Goal: Information Seeking & Learning: Learn about a topic

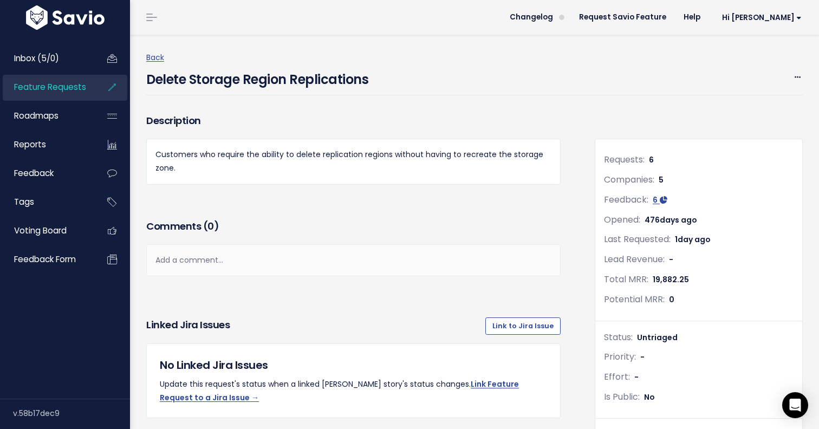
click at [254, 78] on h4 "Delete Storage Region Replications" at bounding box center [257, 76] width 222 height 25
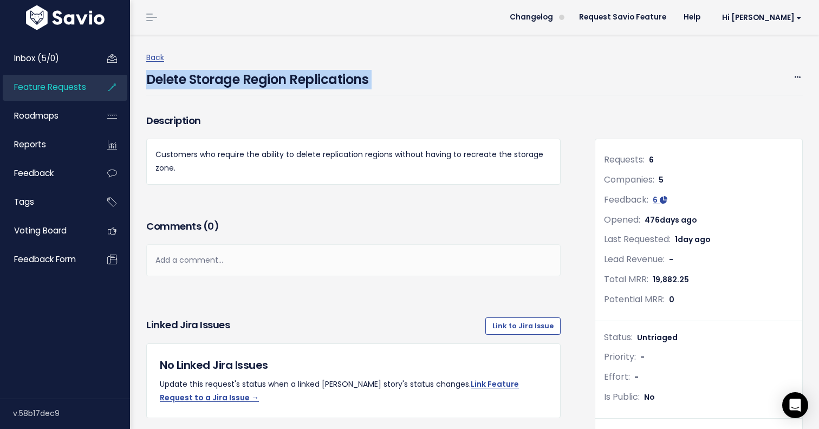
click at [254, 78] on h4 "Delete Storage Region Replications" at bounding box center [257, 76] width 222 height 25
copy div "Delete Storage Region Replications Edit Merge Add to Roadmap Delete"
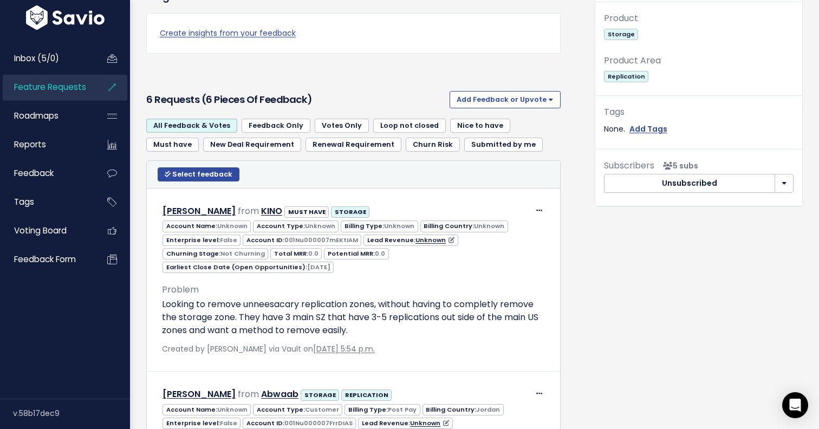
scroll to position [474, 0]
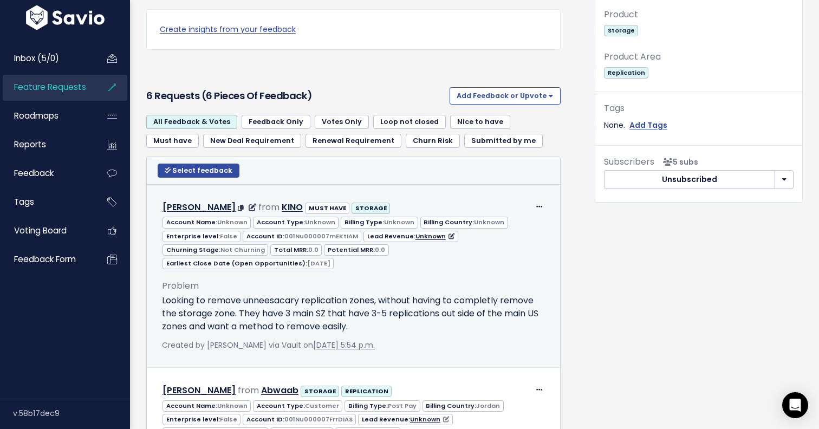
click at [336, 301] on p "Looking to remove unneesacary replication zones, without having to completly re…" at bounding box center [353, 313] width 383 height 39
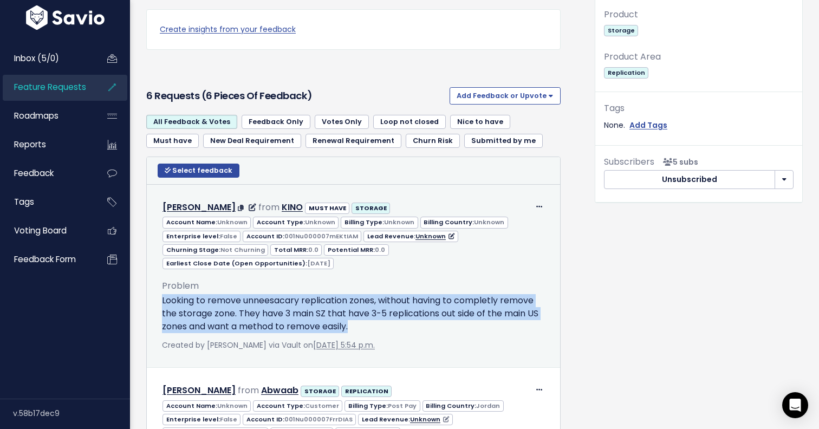
click at [336, 301] on p "Looking to remove unneesacary replication zones, without having to completly re…" at bounding box center [353, 313] width 383 height 39
copy div "Looking to remove unneesacary replication zones, without having to completly re…"
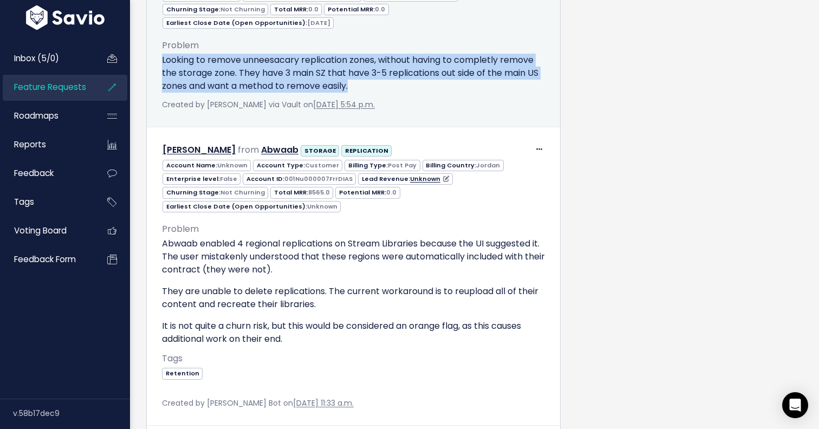
scroll to position [766, 0]
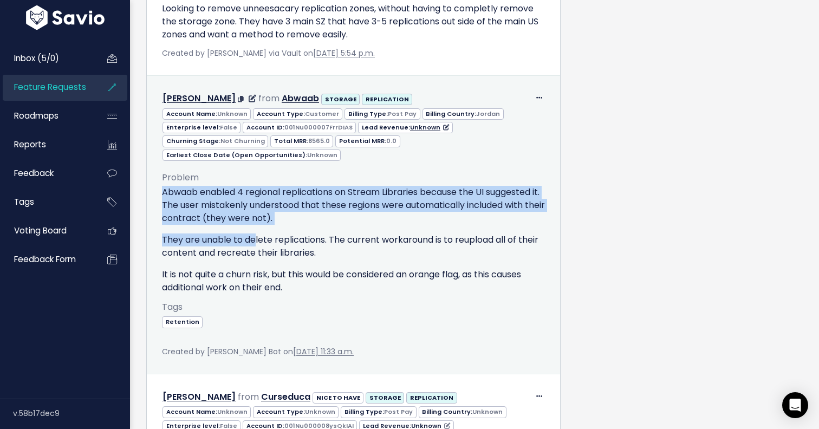
drag, startPoint x: 163, startPoint y: 165, endPoint x: 254, endPoint y: 213, distance: 103.7
click at [254, 213] on div "Abwaab enabled 4 regional replications on Stream Libraries because the UI sugge…" at bounding box center [353, 240] width 383 height 108
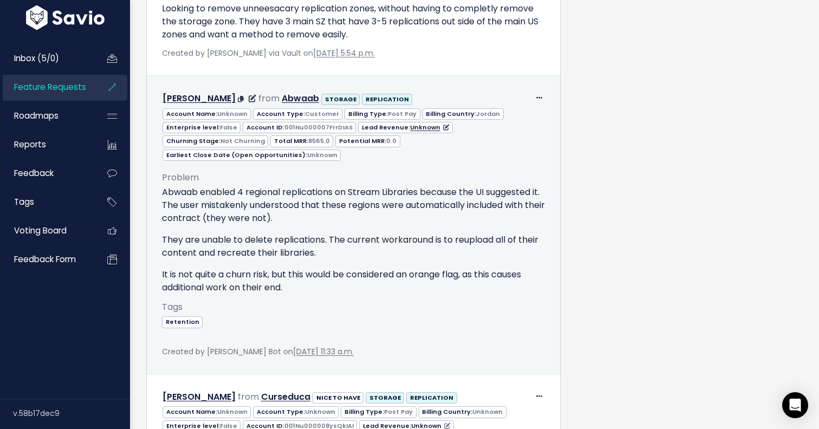
click at [262, 268] on p "It is not quite a churn risk, but this would be considered an orange flag, as t…" at bounding box center [353, 281] width 383 height 26
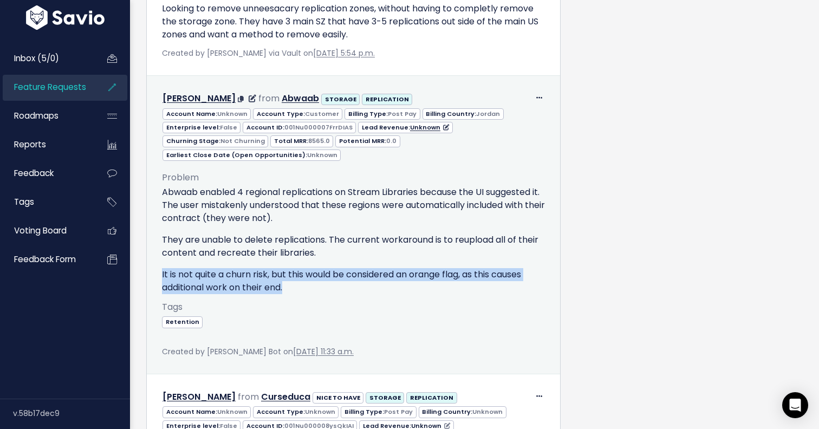
drag, startPoint x: 288, startPoint y: 262, endPoint x: 156, endPoint y: 243, distance: 133.6
click at [156, 243] on div "Problem Abwaab enabled 4 regional replications on Stream Libraries because the …" at bounding box center [353, 259] width 399 height 197
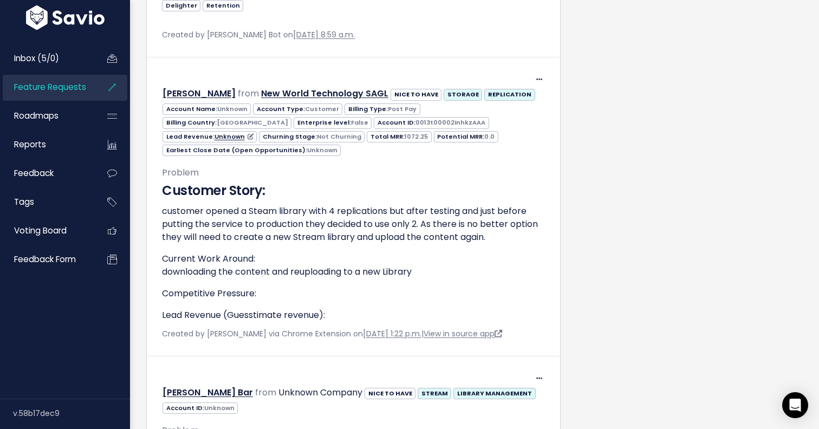
scroll to position [1392, 0]
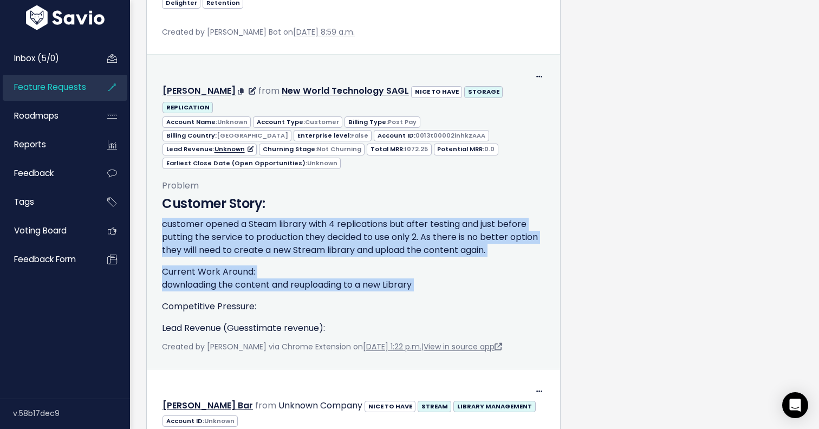
drag, startPoint x: 162, startPoint y: 168, endPoint x: 403, endPoint y: 251, distance: 254.8
click at [403, 251] on div "Customer Story: customer opened a Steam library with 4 replications but after t…" at bounding box center [353, 264] width 383 height 141
click at [403, 300] on p "Competitive Pressure:" at bounding box center [353, 306] width 383 height 13
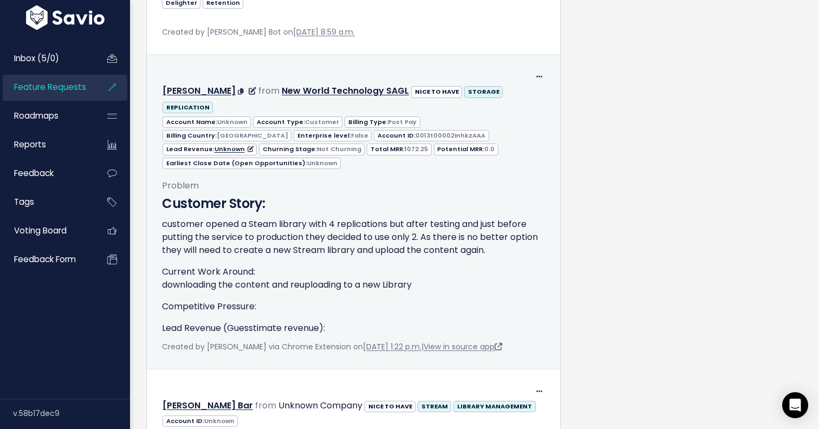
drag, startPoint x: 434, startPoint y: 234, endPoint x: 163, endPoint y: 148, distance: 284.6
click at [163, 194] on div "Customer Story: customer opened a Steam library with 4 replications but after t…" at bounding box center [353, 264] width 383 height 141
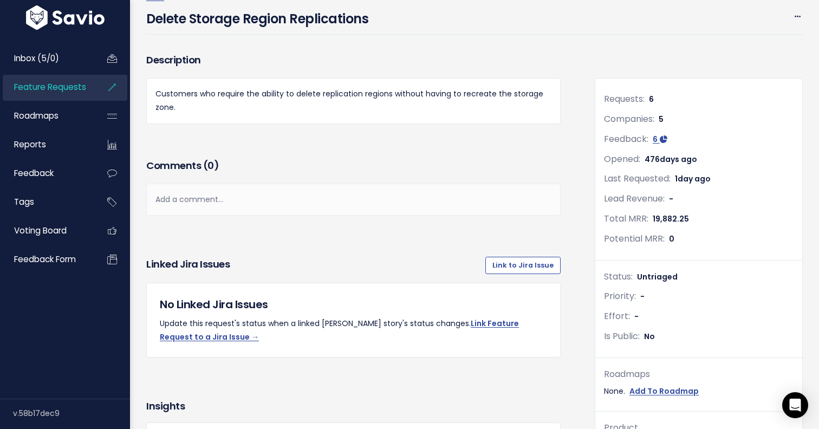
scroll to position [0, 0]
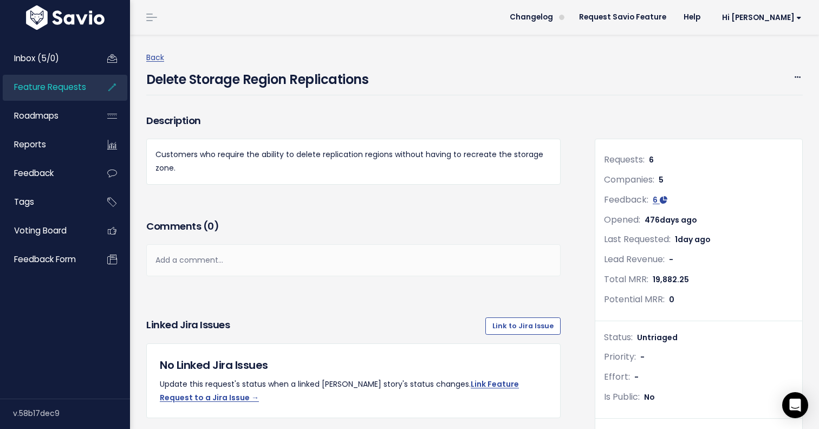
click at [322, 80] on h4 "Delete Storage Region Replications" at bounding box center [257, 76] width 222 height 25
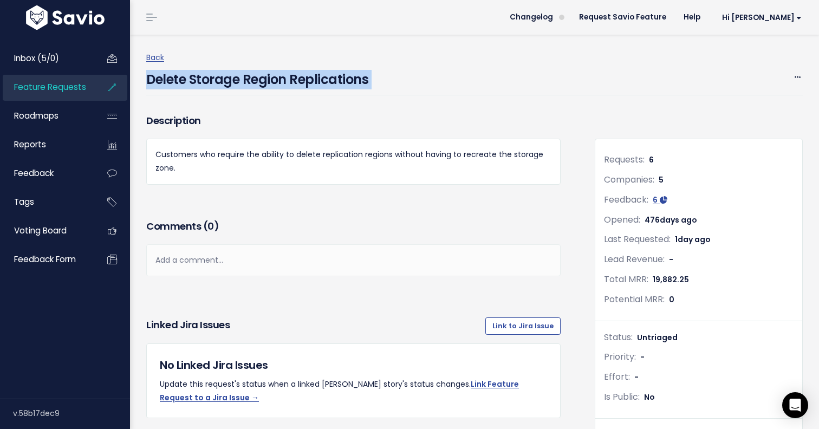
click at [322, 80] on h4 "Delete Storage Region Replications" at bounding box center [257, 76] width 222 height 25
copy div "Delete Storage Region Replications Edit Merge Add to Roadmap Delete"
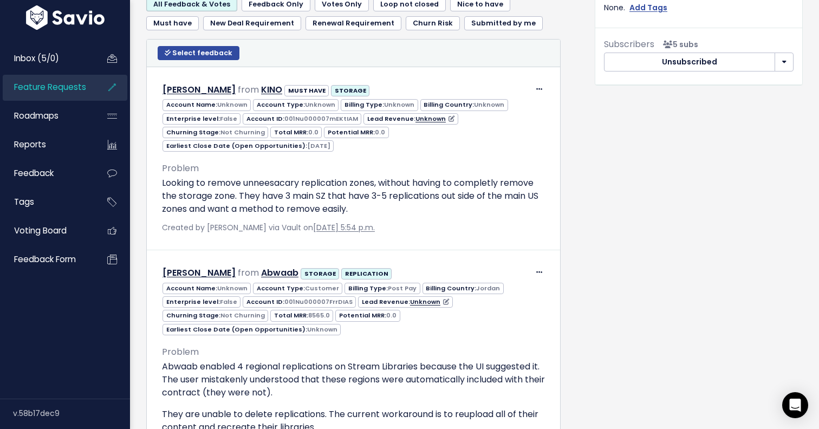
scroll to position [596, 0]
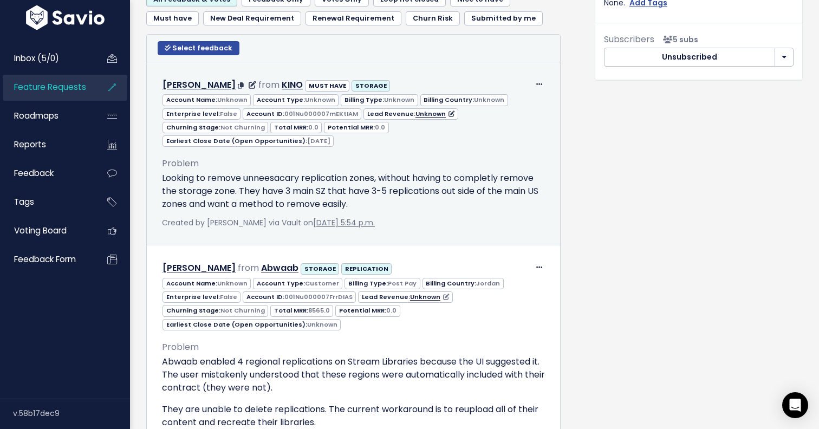
click at [287, 177] on p "Looking to remove unneesacary replication zones, without having to completly re…" at bounding box center [353, 191] width 383 height 39
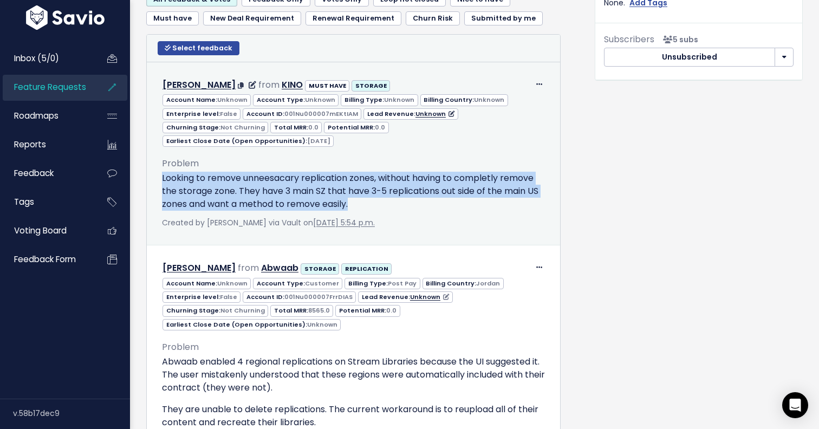
click at [287, 177] on p "Looking to remove unneesacary replication zones, without having to completly re…" at bounding box center [353, 191] width 383 height 39
copy div "Looking to remove unneesacary replication zones, without having to completly re…"
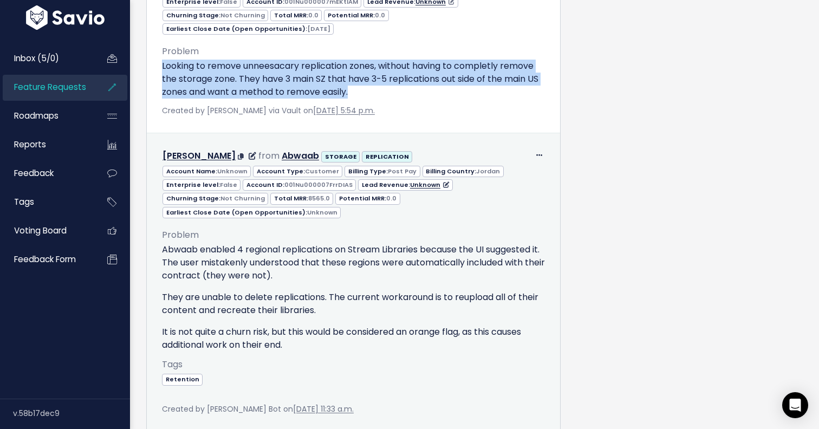
scroll to position [719, 0]
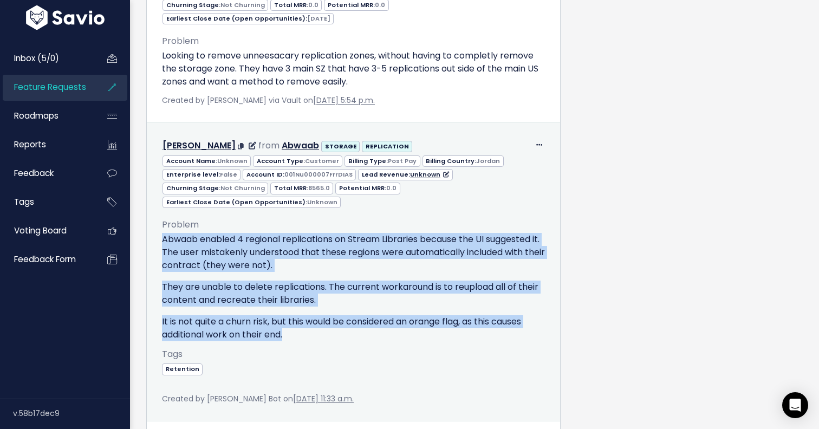
drag, startPoint x: 165, startPoint y: 213, endPoint x: 309, endPoint y: 309, distance: 173.8
click at [309, 309] on div "Abwaab enabled 4 regional replications on Stream Libraries because the UI sugge…" at bounding box center [353, 287] width 383 height 108
copy div "Abwaab enabled 4 regional replications on Stream Libraries because the UI sugge…"
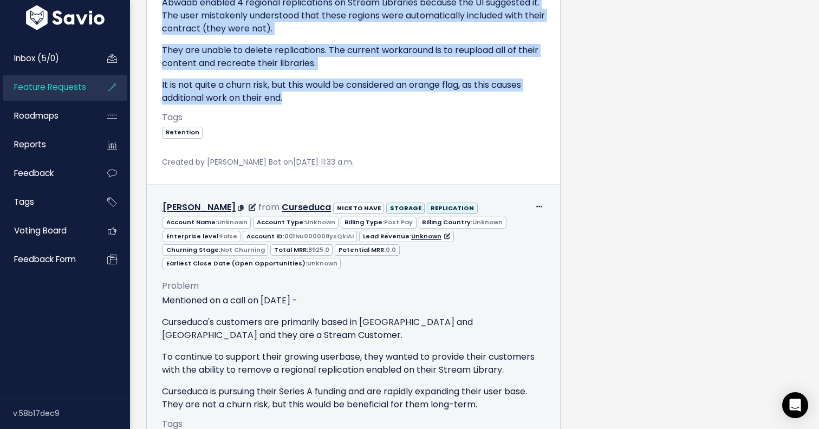
scroll to position [969, 0]
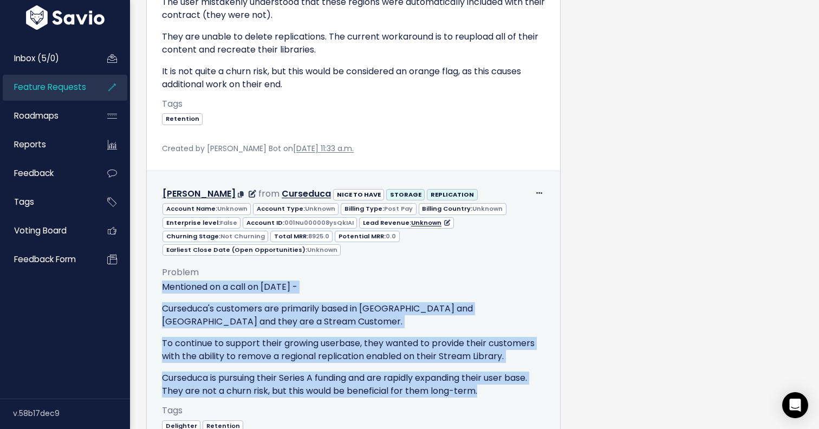
drag, startPoint x: 164, startPoint y: 240, endPoint x: 487, endPoint y: 359, distance: 343.8
click at [487, 359] on div "Problem Mentioned on a call on 30 July 2024 - Curseduca's customers are primari…" at bounding box center [353, 352] width 383 height 192
copy div "Mentioned on a call on 30 July 2024 - Curseduca's customers are primarily based…"
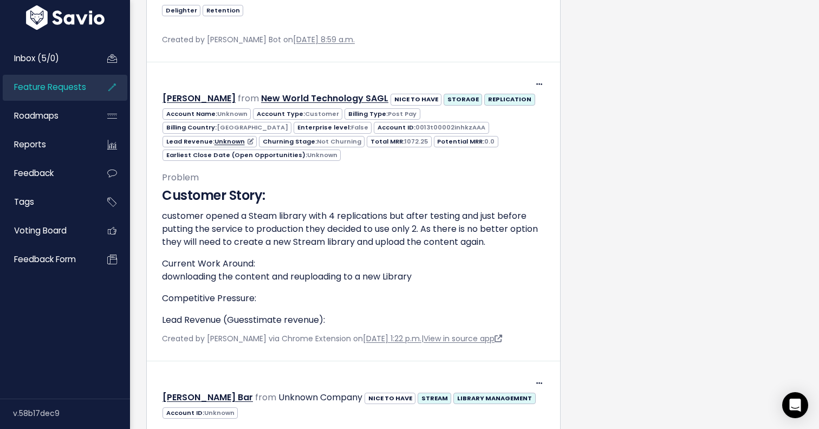
scroll to position [1399, 0]
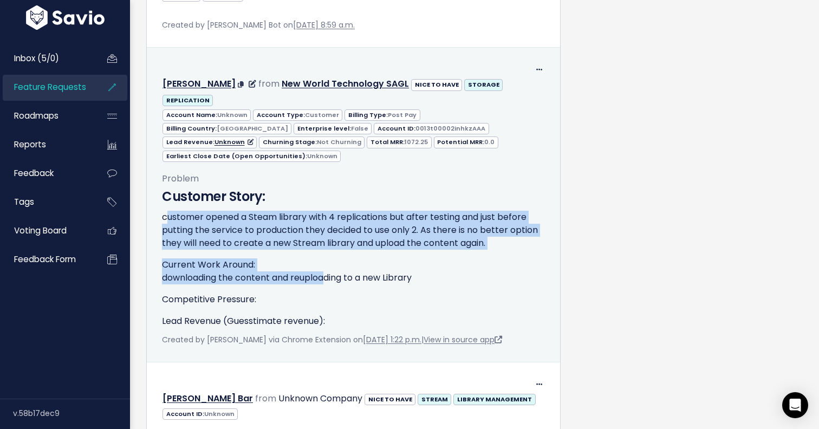
drag, startPoint x: 165, startPoint y: 160, endPoint x: 318, endPoint y: 227, distance: 167.1
click at [318, 227] on div "Customer Story: customer opened a Steam library with 4 replications but after t…" at bounding box center [353, 257] width 383 height 141
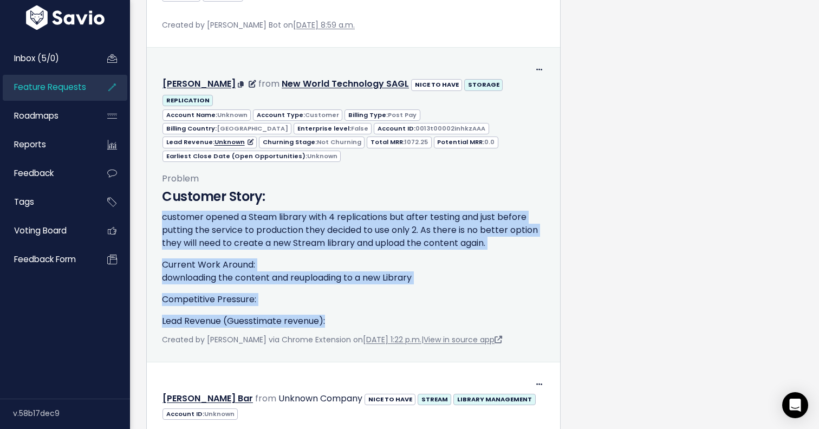
drag, startPoint x: 343, startPoint y: 267, endPoint x: 161, endPoint y: 157, distance: 212.6
click at [161, 162] on div "Problem Customer Story: customer opened a Steam library with 4 replications but…" at bounding box center [353, 254] width 399 height 184
copy div "customer opened a Steam library with 4 replications but after testing and just …"
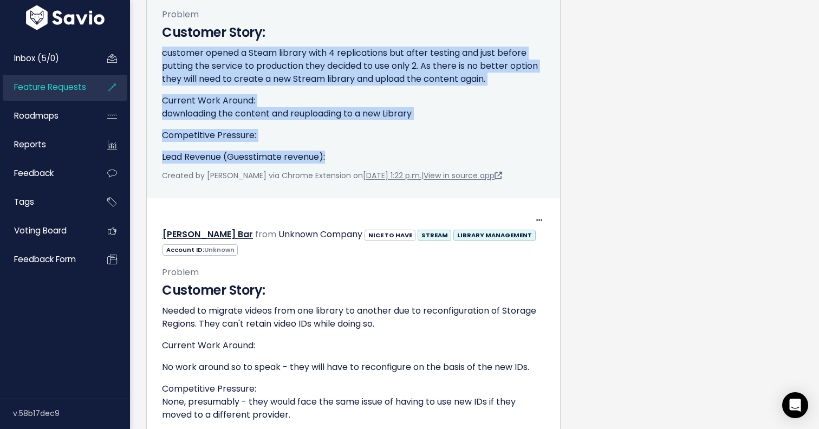
scroll to position [1702, 0]
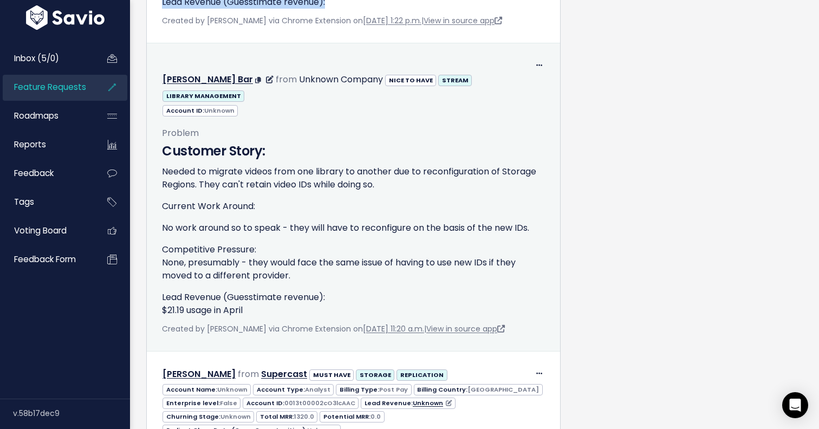
drag, startPoint x: 164, startPoint y: 71, endPoint x: 253, endPoint y: 215, distance: 169.0
click at [253, 215] on div "Customer Story: Needed to migrate videos from one library to another due to rec…" at bounding box center [353, 228] width 383 height 175
copy div "Needed to migrate videos from one library to another due to reconfiguration of …"
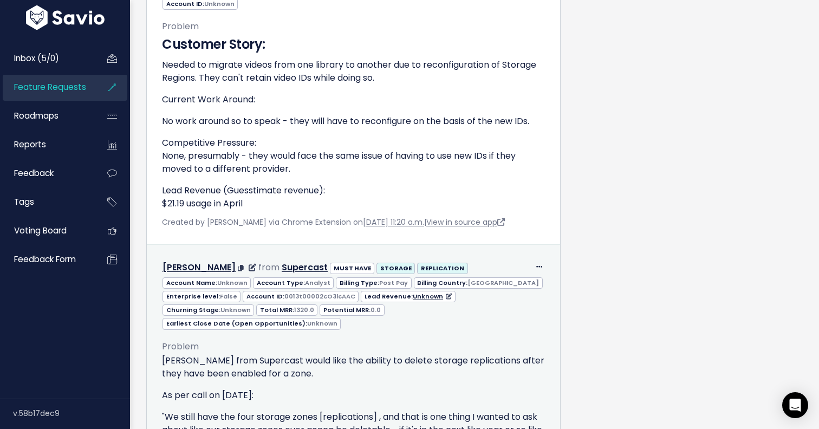
scroll to position [1858, 0]
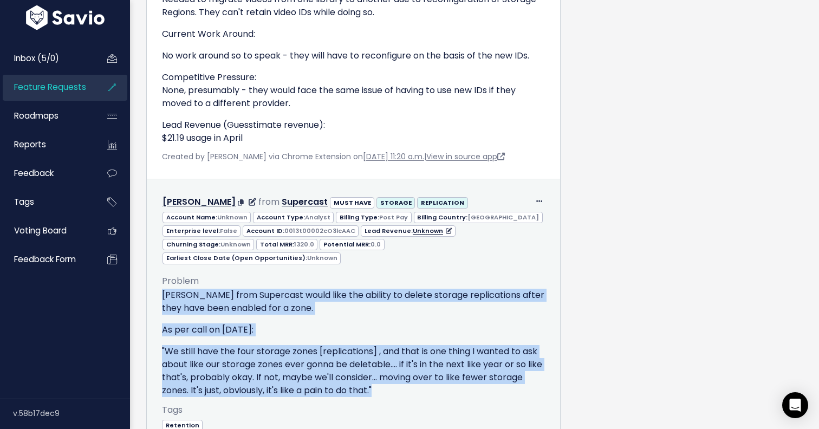
drag, startPoint x: 161, startPoint y: 200, endPoint x: 401, endPoint y: 295, distance: 257.9
click at [401, 295] on div "Jason from Supercast would like the ability to delete storage replications afte…" at bounding box center [353, 343] width 383 height 108
copy div "Jason from Supercast would like the ability to delete storage replications afte…"
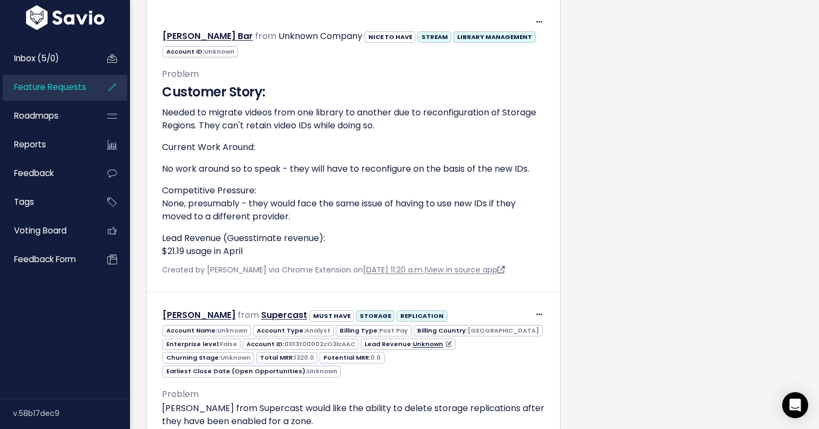
scroll to position [1858, 0]
